Goal: Information Seeking & Learning: Find specific fact

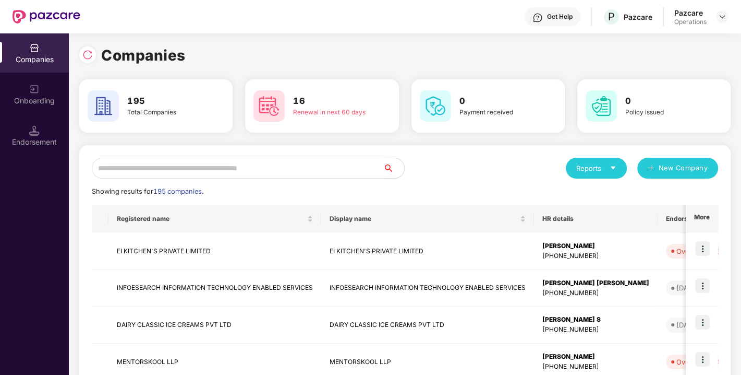
click at [219, 161] on input "text" at bounding box center [238, 168] width 292 height 21
click at [261, 164] on input "text" at bounding box center [238, 168] width 292 height 21
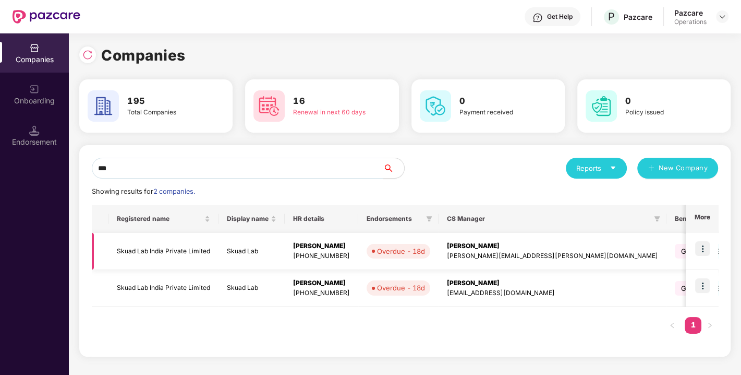
type input "***"
click at [157, 246] on td "Skuad Lab India Private Limited" at bounding box center [164, 251] width 110 height 37
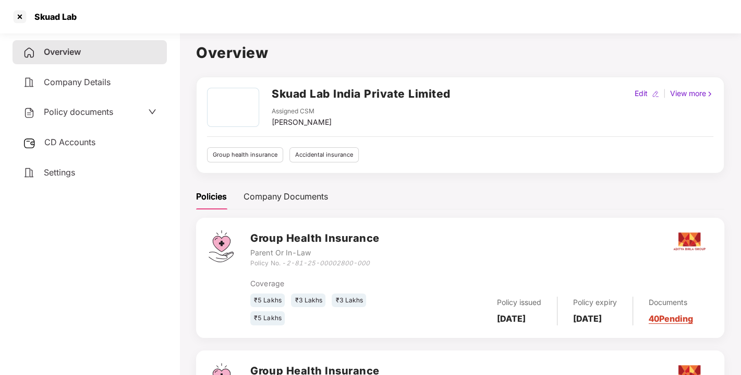
drag, startPoint x: 287, startPoint y: 258, endPoint x: 370, endPoint y: 255, distance: 83.5
click at [370, 255] on div "Group Health Insurance Parent Or In-Law Policy No. - 2-81-25-00002800-000" at bounding box center [314, 249] width 129 height 38
click at [370, 255] on div "Parent Or In-Law" at bounding box center [314, 252] width 129 height 11
drag, startPoint x: 290, startPoint y: 260, endPoint x: 379, endPoint y: 260, distance: 89.7
click at [379, 260] on div "Group Health Insurance Parent Or In-Law Policy No. - 2-81-25-00002800-000" at bounding box center [481, 249] width 462 height 38
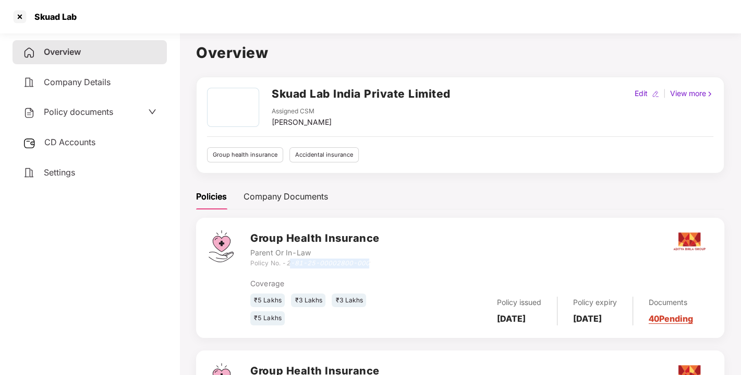
copy icon "-81-25-00002800-000"
click at [309, 289] on div "Coverage ₹5 Lakhs ₹3 Lakhs ₹3 Lakhs ₹5 Lakhs" at bounding box center [327, 302] width 154 height 48
drag, startPoint x: 289, startPoint y: 263, endPoint x: 412, endPoint y: 261, distance: 123.2
click at [412, 261] on div "Group Health Insurance Parent Or In-Law Policy No. - 2-81-25-00002800-000" at bounding box center [481, 249] width 462 height 38
copy icon "2-81-25-00002800-000"
